Goal: Information Seeking & Learning: Learn about a topic

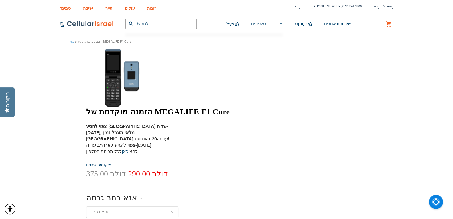
click at [170, 123] on font "צפוי להגיע [GEOGRAPHIC_DATA] עד ה-[DATE], מלאי מוגבל זמין [GEOGRAPHIC_DATA] עד …" at bounding box center [127, 132] width 83 height 19
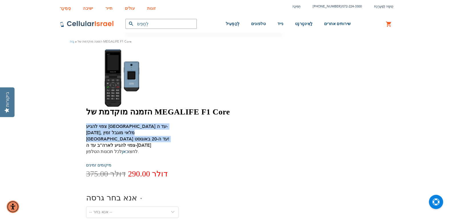
click at [170, 123] on font "צפוי להגיע [GEOGRAPHIC_DATA] עד ה-[DATE], מלאי מוגבל זמין [GEOGRAPHIC_DATA] עד …" at bounding box center [127, 132] width 83 height 19
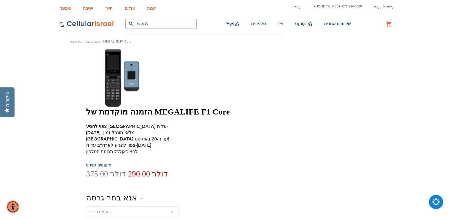
click at [151, 142] on font "צפוי להגיע לארה"ב עד ה-[DATE]" at bounding box center [118, 145] width 65 height 6
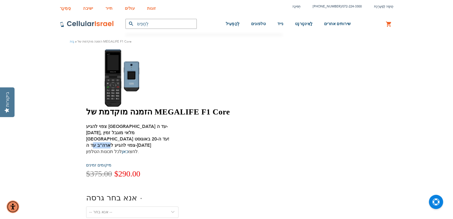
click at [151, 142] on font "צפוי להגיע לארה"ב עד ה-[DATE]" at bounding box center [118, 145] width 65 height 6
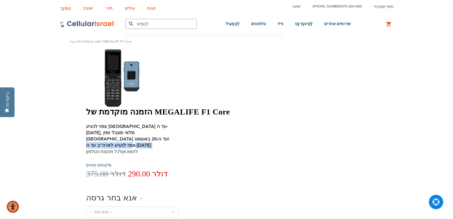
click at [151, 142] on font "צפוי להגיע לארה"ב עד ה-[DATE]" at bounding box center [118, 145] width 65 height 6
click at [139, 148] on font "לכל תכונות הטלפון." at bounding box center [112, 151] width 53 height 6
